Goal: Task Accomplishment & Management: Use online tool/utility

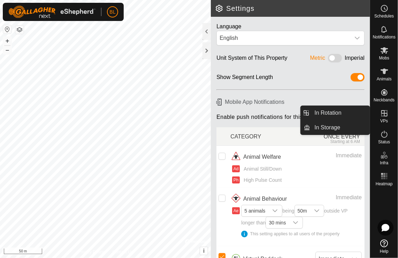
click at [386, 111] on icon at bounding box center [385, 113] width 8 height 8
click at [331, 110] on link "In Rotation" at bounding box center [341, 113] width 60 height 14
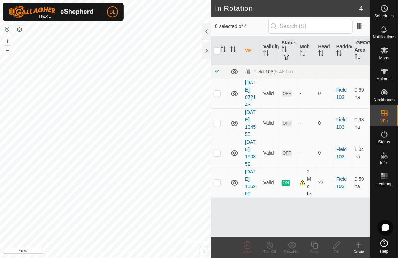
click at [359, 245] on icon at bounding box center [359, 244] width 0 height 5
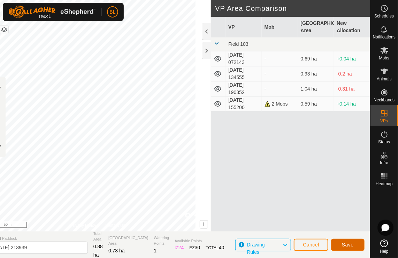
click at [340, 244] on button "Save" at bounding box center [347, 244] width 33 height 12
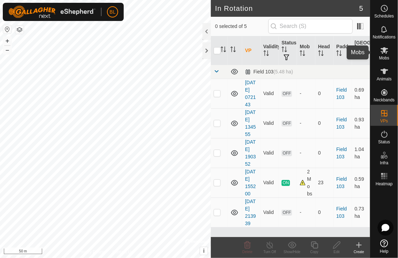
click at [383, 53] on icon at bounding box center [385, 50] width 8 height 7
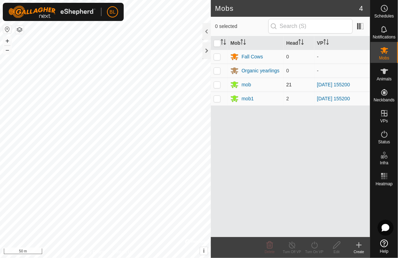
click at [218, 85] on p-checkbox at bounding box center [217, 85] width 7 height 6
checkbox input "true"
click at [218, 98] on p-checkbox at bounding box center [217, 99] width 7 height 6
checkbox input "true"
click at [314, 247] on icon at bounding box center [315, 244] width 9 height 8
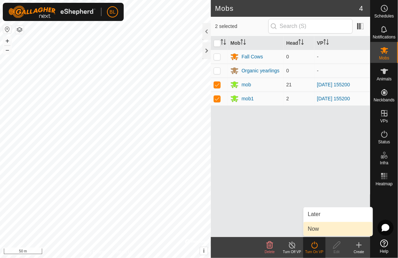
click at [313, 231] on link "Now" at bounding box center [338, 229] width 69 height 14
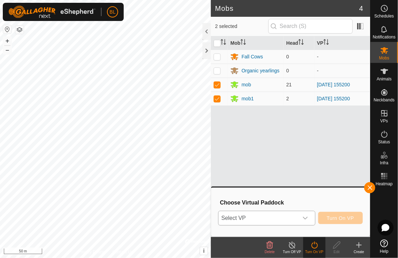
click at [308, 218] on icon "dropdown trigger" at bounding box center [306, 218] width 6 height 6
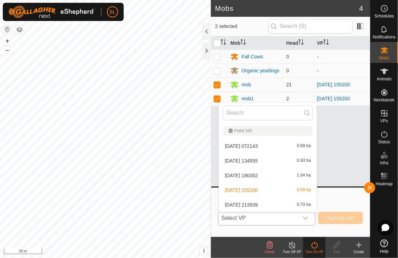
click at [255, 206] on li "[DATE] 213939 0.73 ha" at bounding box center [268, 204] width 98 height 14
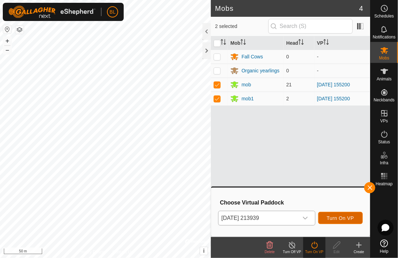
click at [340, 215] on span "Turn On VP" at bounding box center [340, 218] width 27 height 6
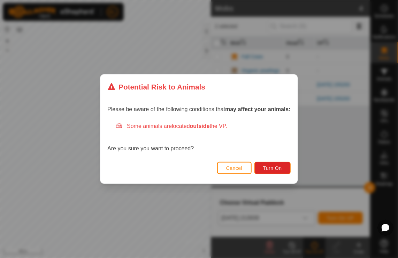
click at [229, 168] on span "Cancel" at bounding box center [234, 168] width 16 height 6
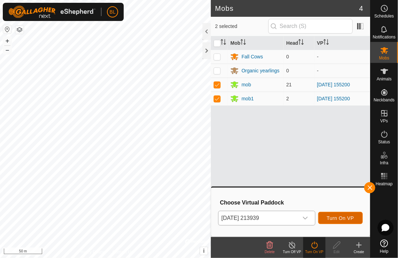
click at [339, 221] on button "Turn On VP" at bounding box center [341, 217] width 45 height 12
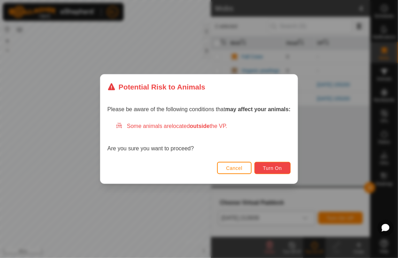
click at [274, 169] on span "Turn On" at bounding box center [272, 168] width 19 height 6
